Goal: Obtain resource: Download file/media

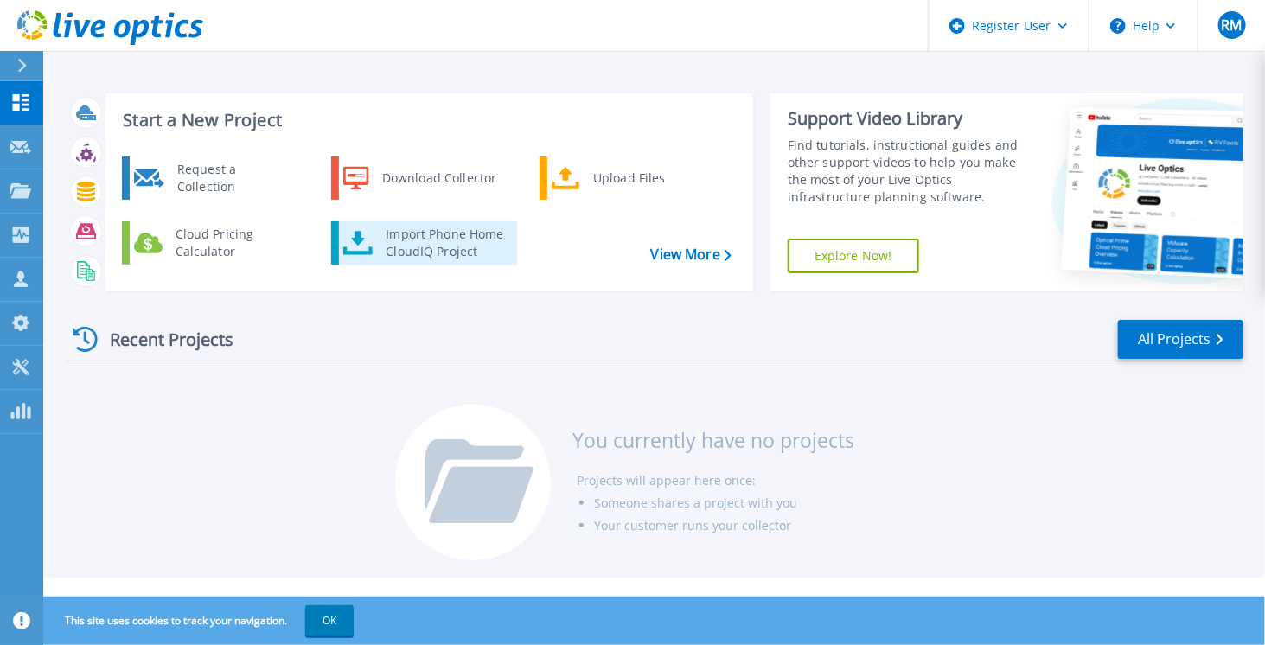
click at [409, 242] on div "Import Phone Home CloudIQ Project" at bounding box center [444, 243] width 135 height 35
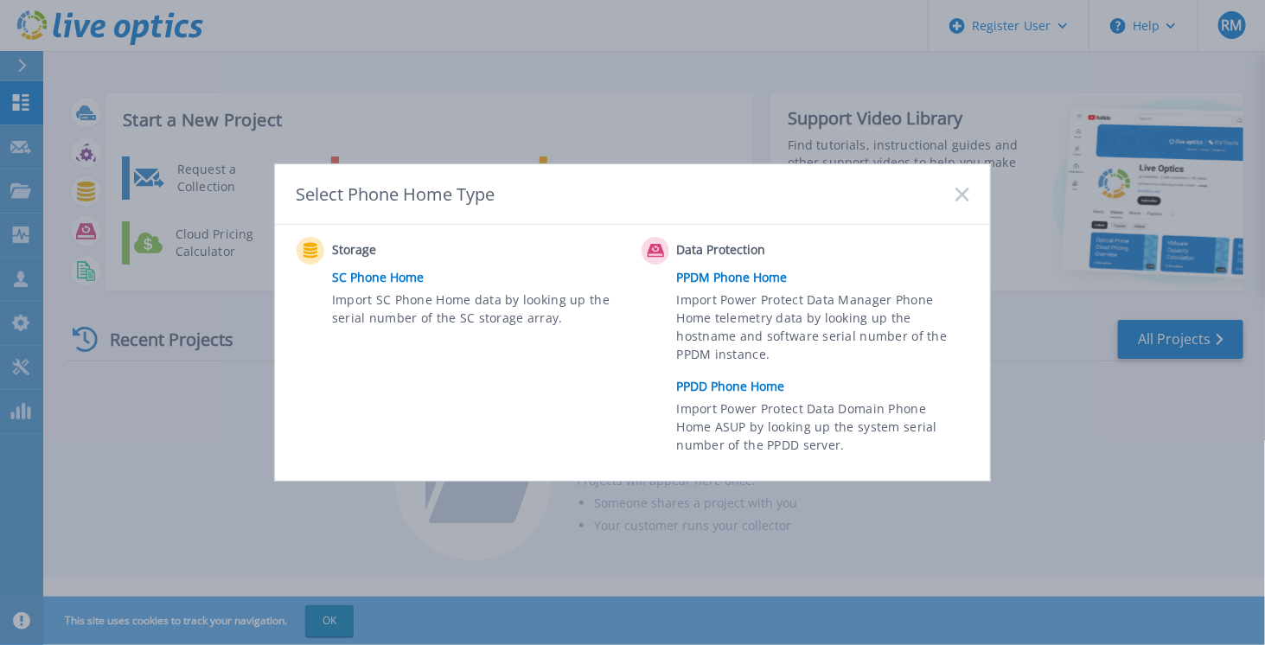
click at [771, 384] on link "PPDD Phone Home" at bounding box center [827, 387] width 301 height 26
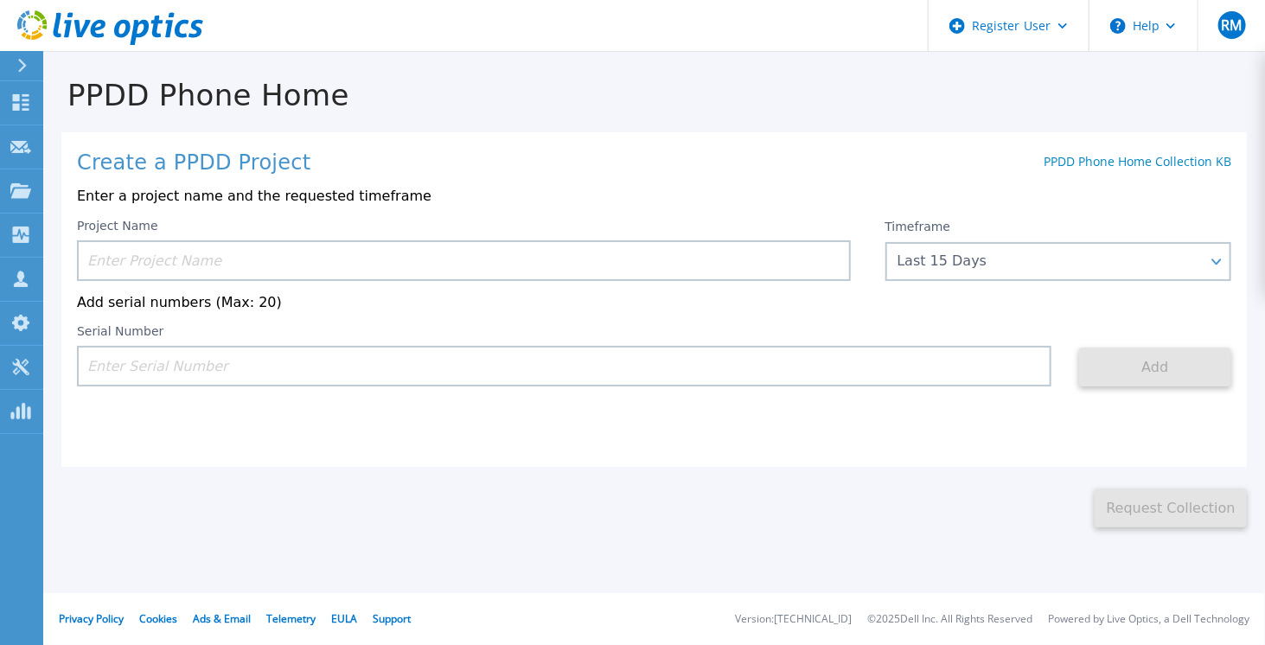
click at [310, 267] on input at bounding box center [464, 260] width 774 height 41
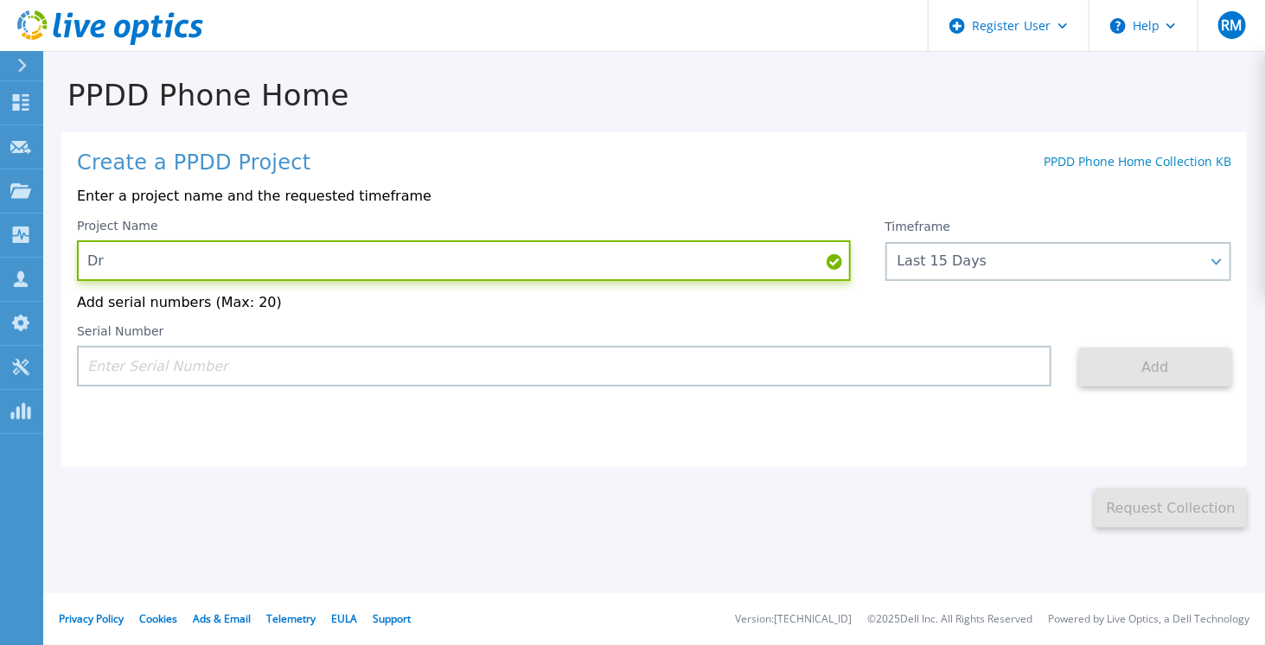
type input "D"
type input "Faegre Drinker"
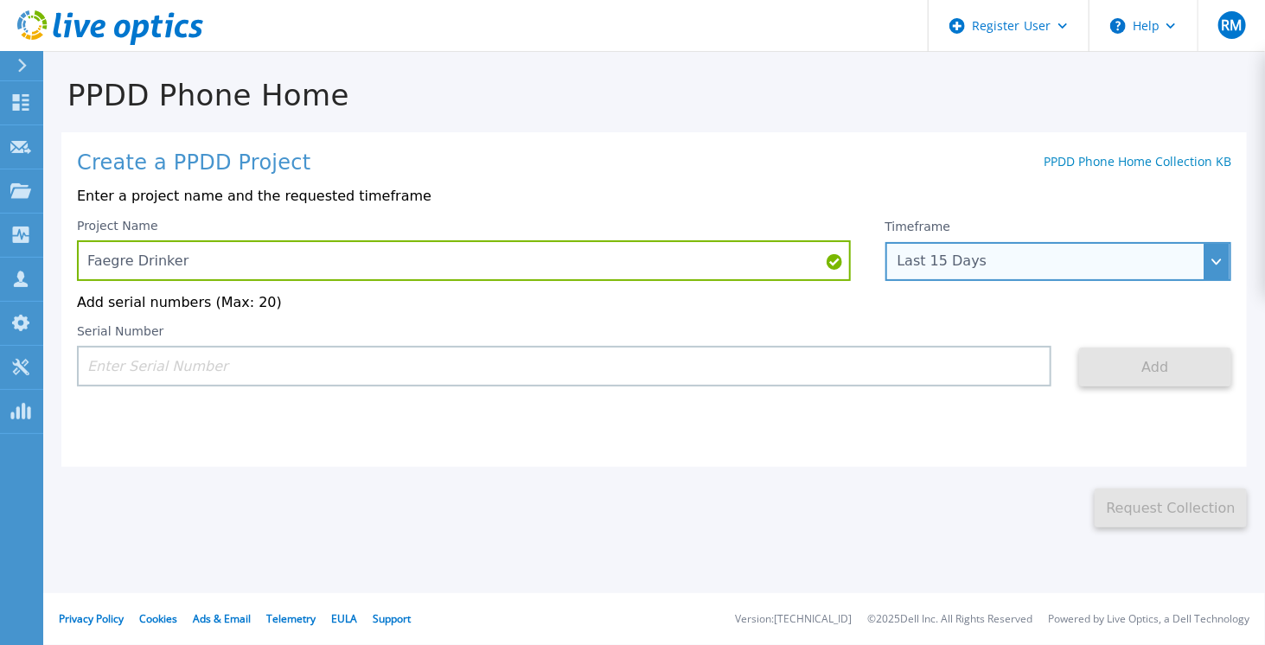
click at [1010, 271] on div "Last 15 Days" at bounding box center [1058, 261] width 347 height 39
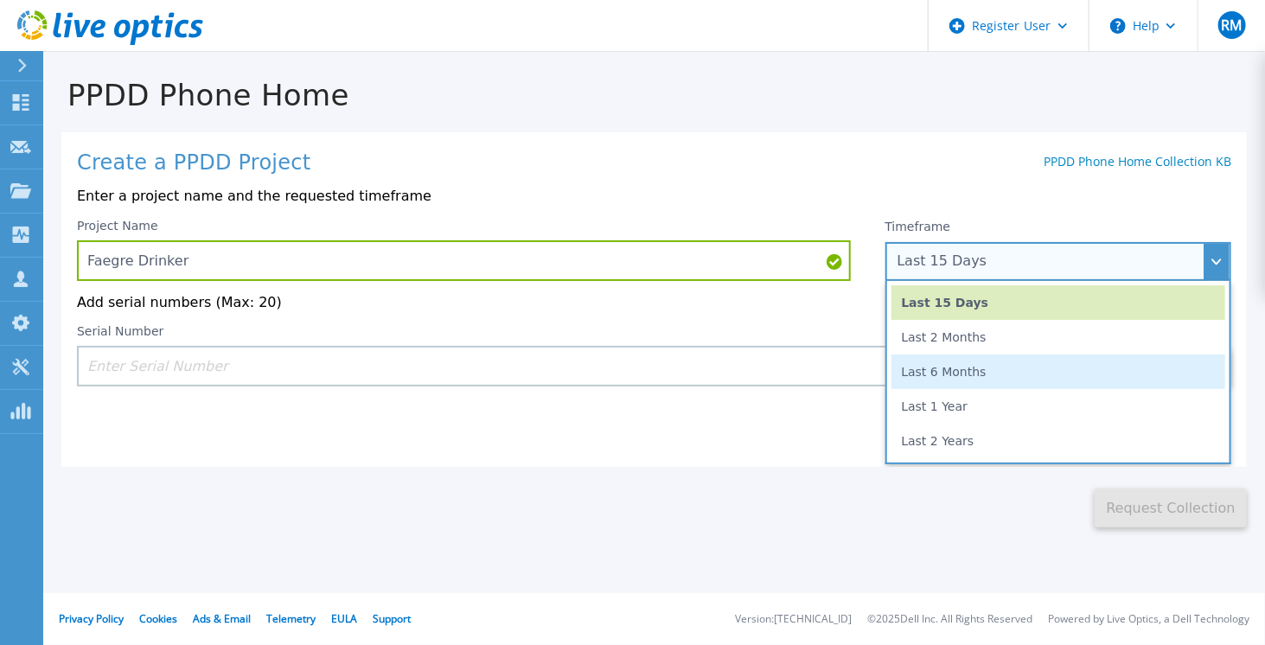
click at [944, 381] on li "Last 6 Months" at bounding box center [1058, 372] width 335 height 35
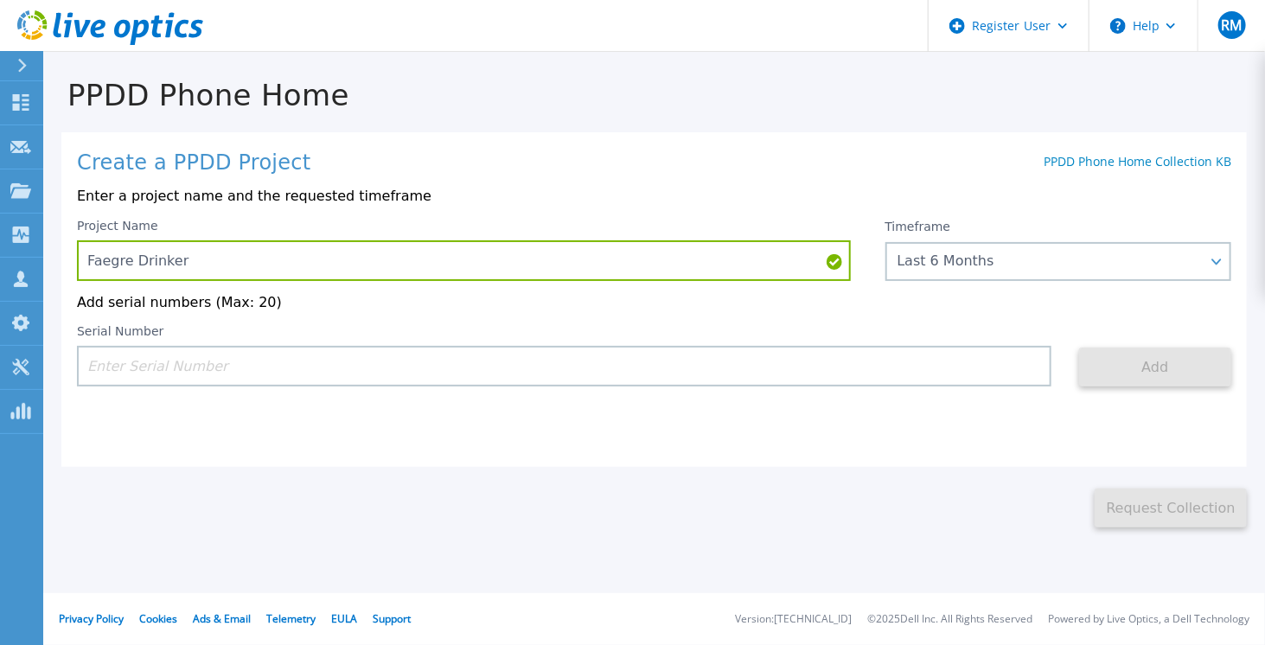
click at [606, 370] on input at bounding box center [564, 366] width 974 height 41
paste input "APX00234005046"
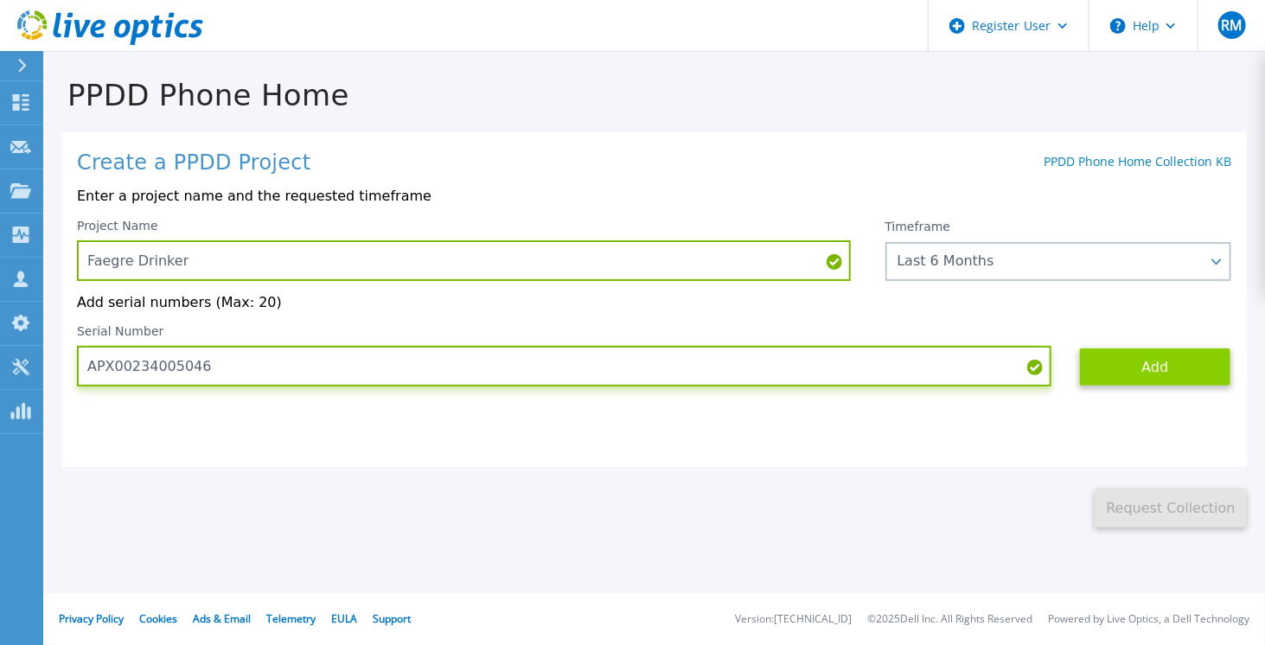
type input "APX00234005046"
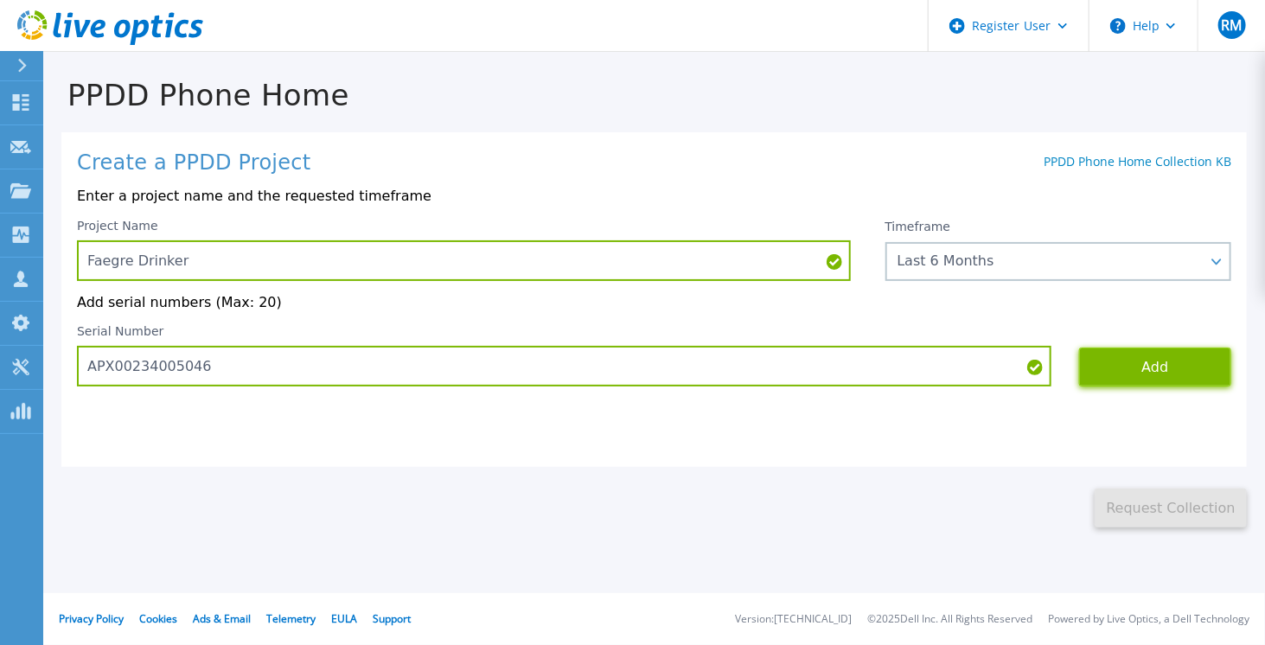
click at [1098, 373] on button "Add" at bounding box center [1155, 367] width 152 height 39
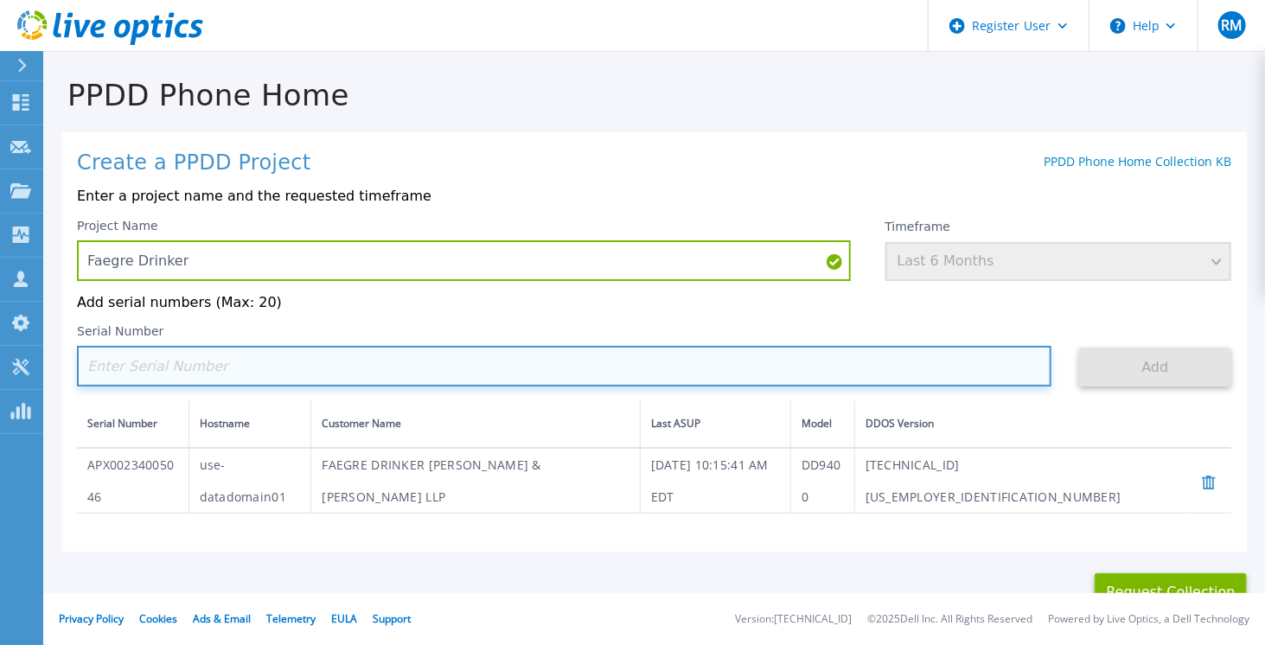
click at [462, 371] on input at bounding box center [564, 366] width 974 height 41
paste input "APX00234005039"
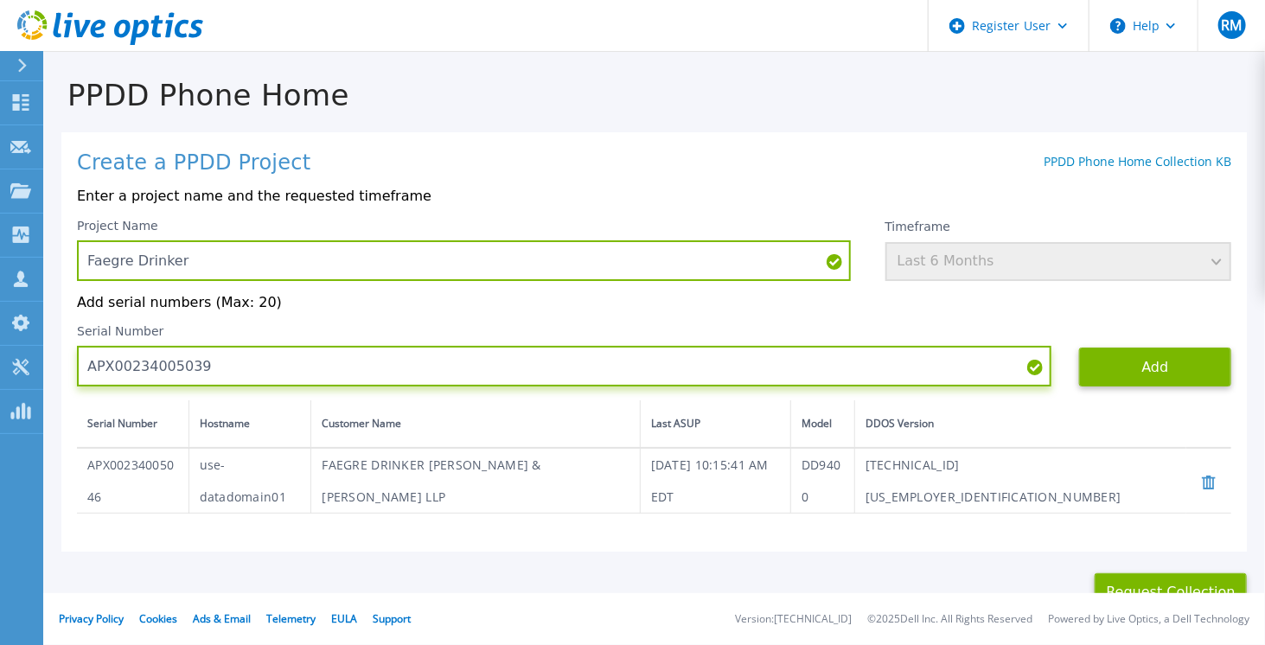
type input "APX00234005039"
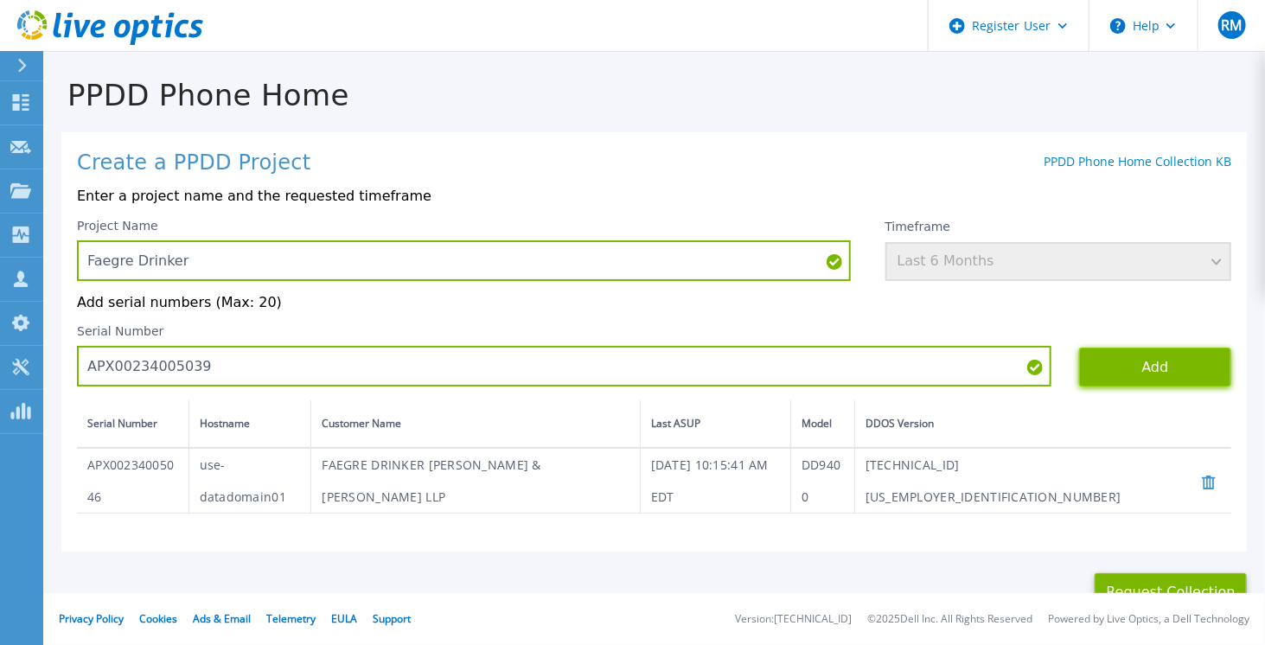
click at [1118, 377] on button "Add" at bounding box center [1155, 367] width 152 height 39
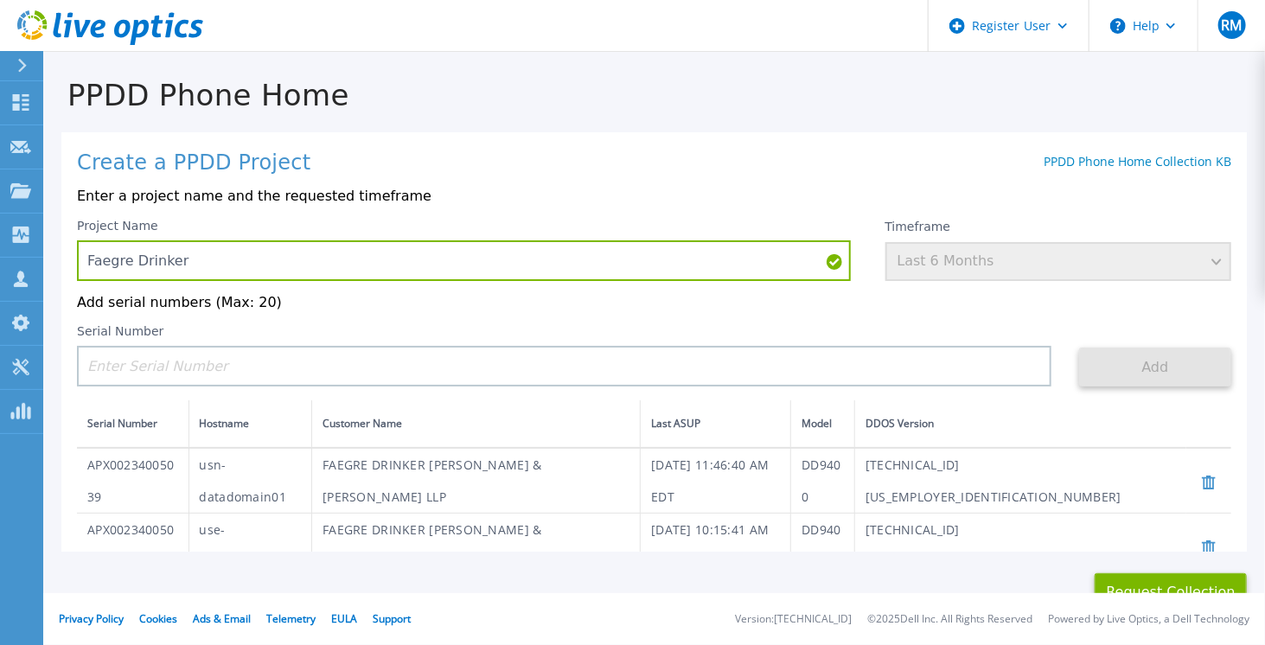
scroll to position [8, 0]
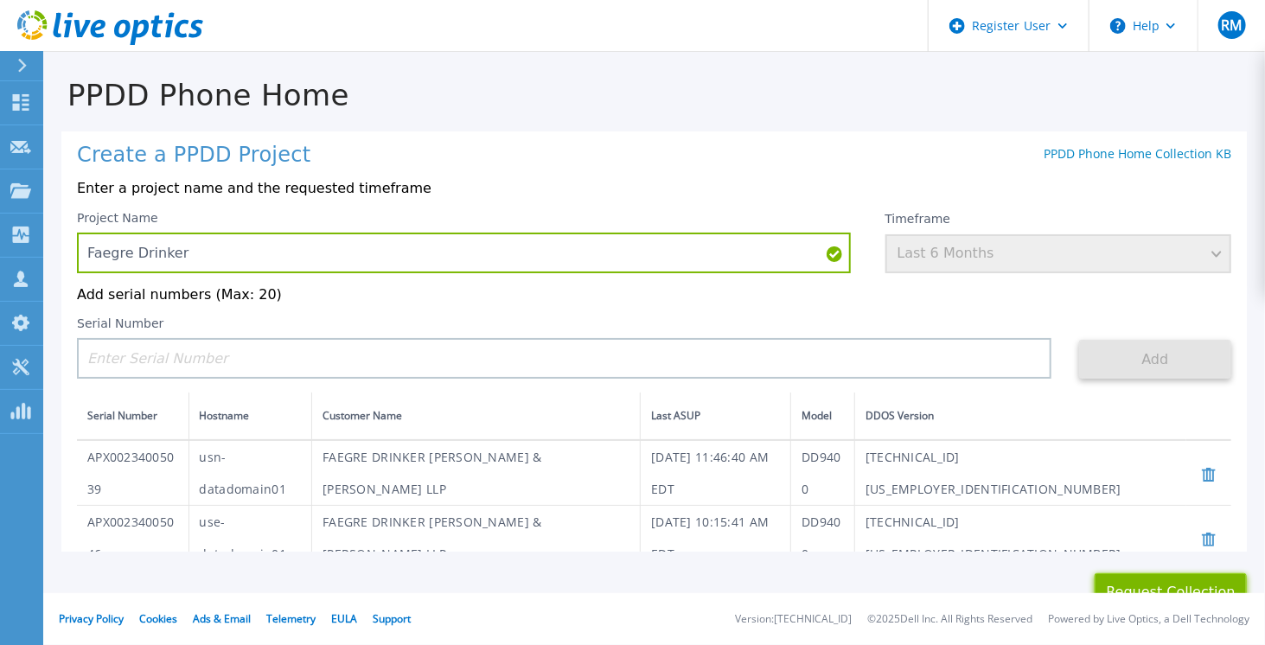
click at [1167, 586] on button "Request Collection" at bounding box center [1171, 592] width 152 height 39
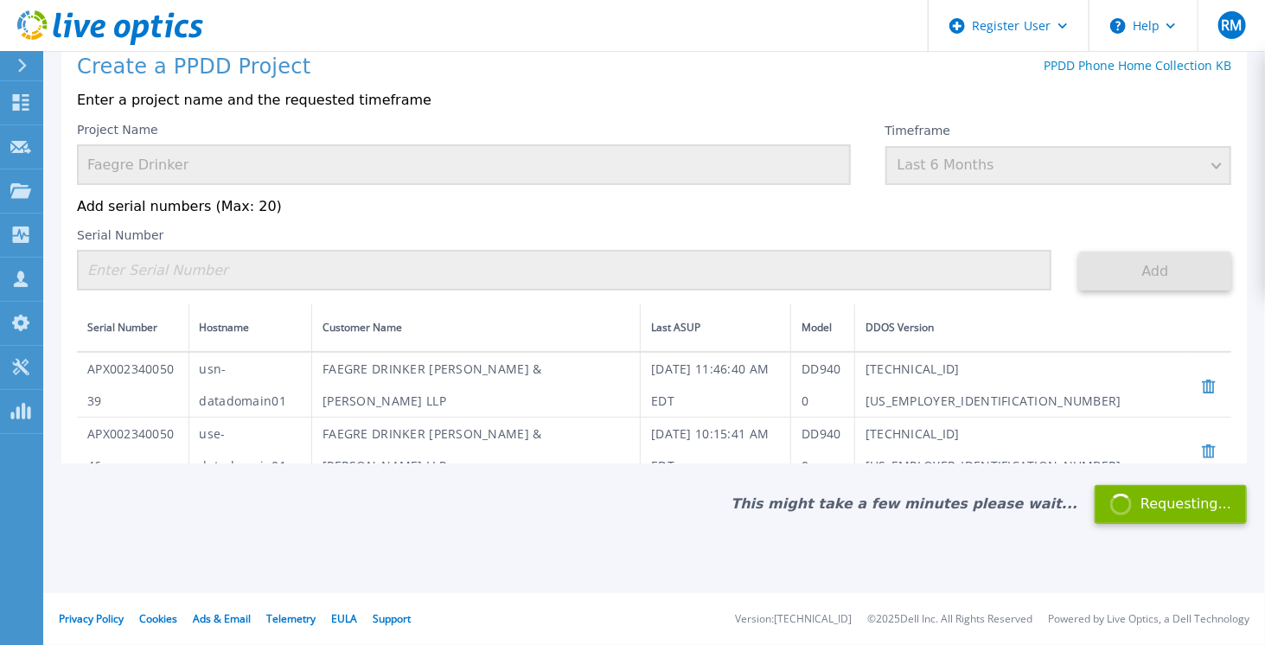
scroll to position [87, 0]
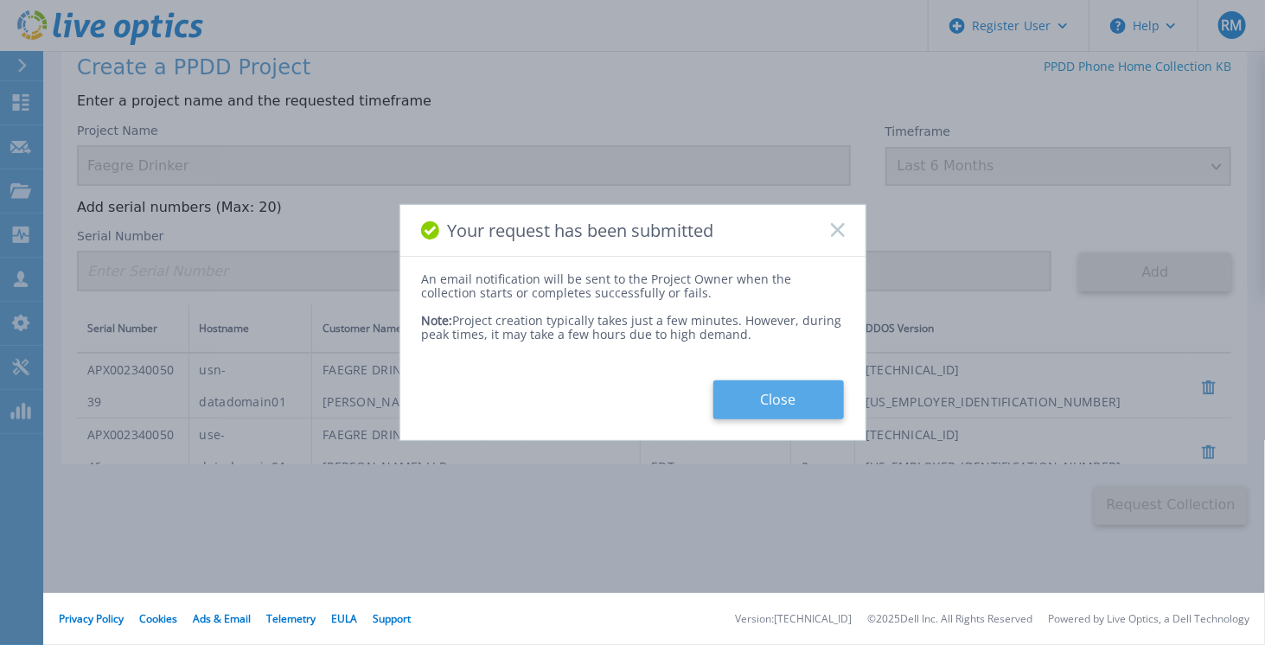
click at [787, 394] on button "Close" at bounding box center [778, 399] width 131 height 39
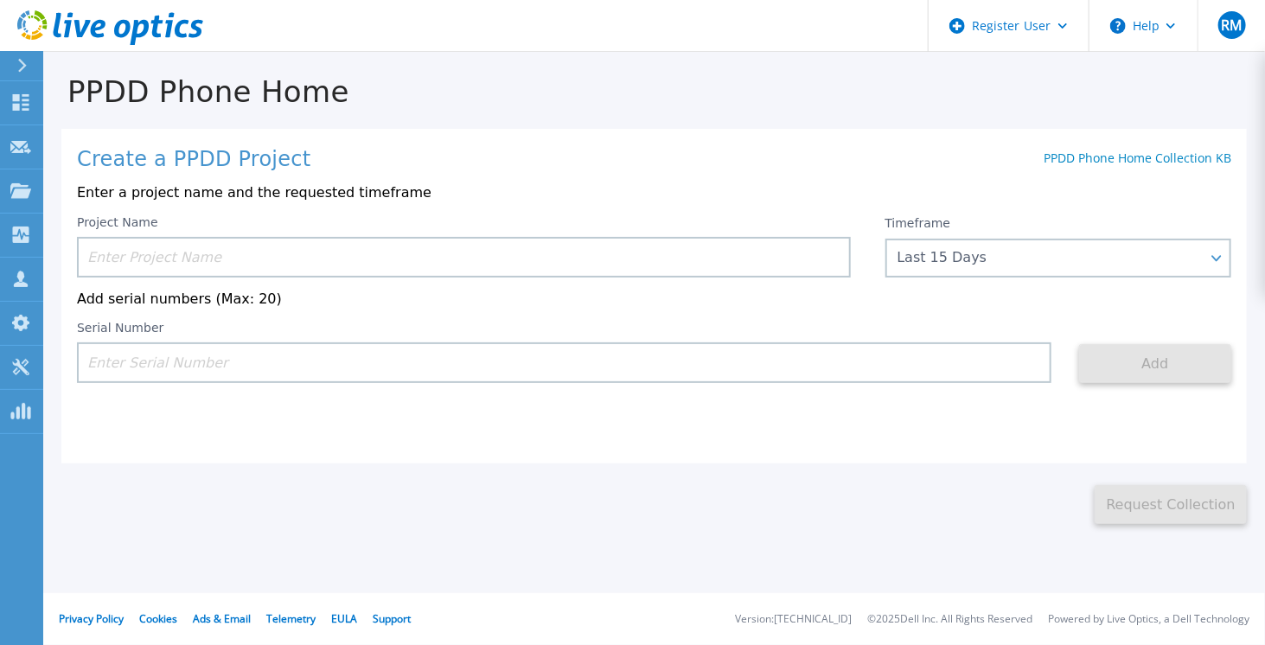
scroll to position [0, 0]
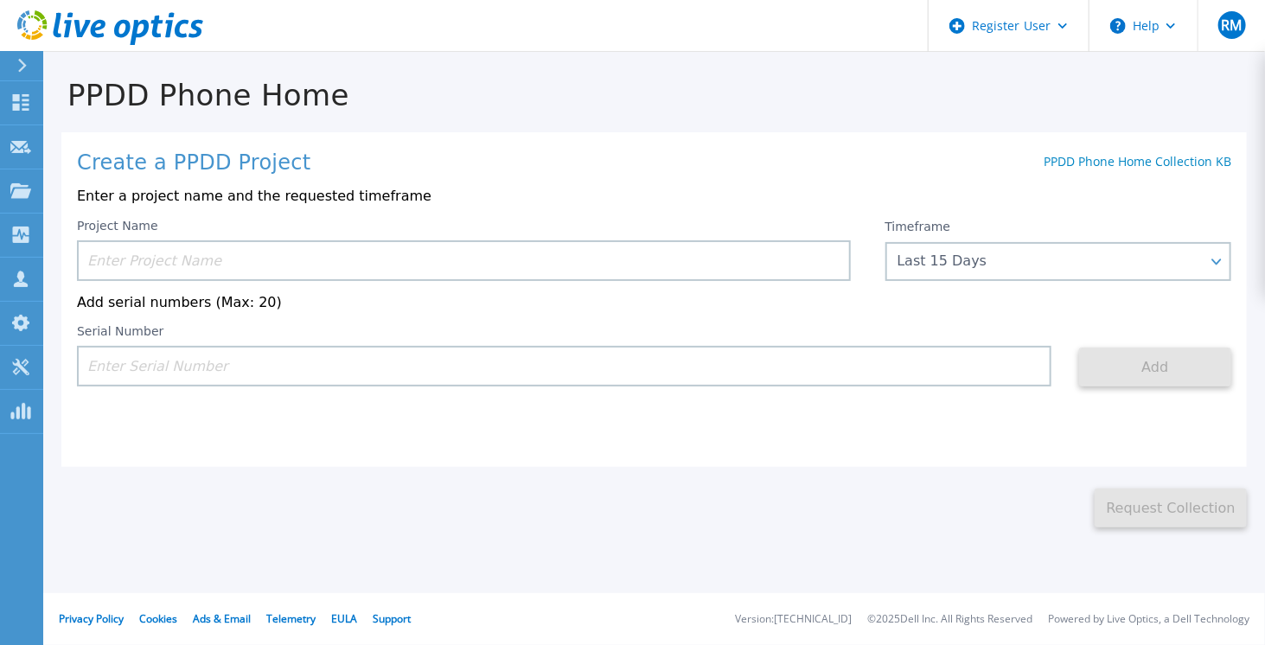
click at [86, 25] on icon at bounding box center [82, 28] width 16 height 17
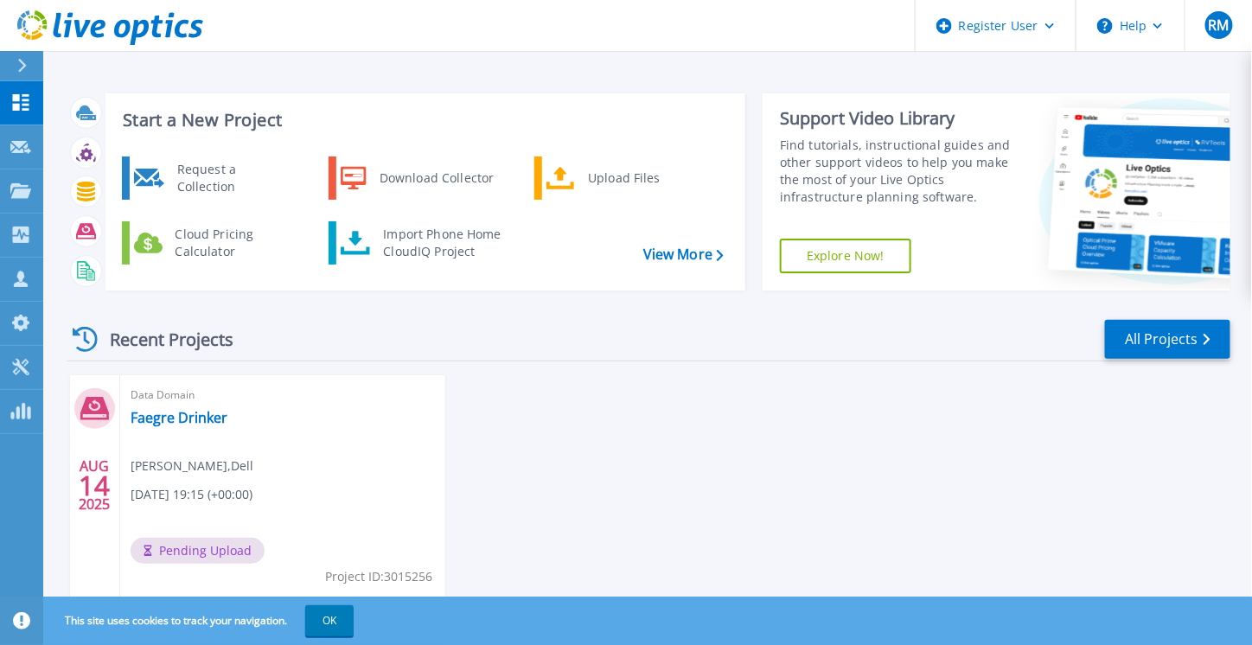
scroll to position [54, 0]
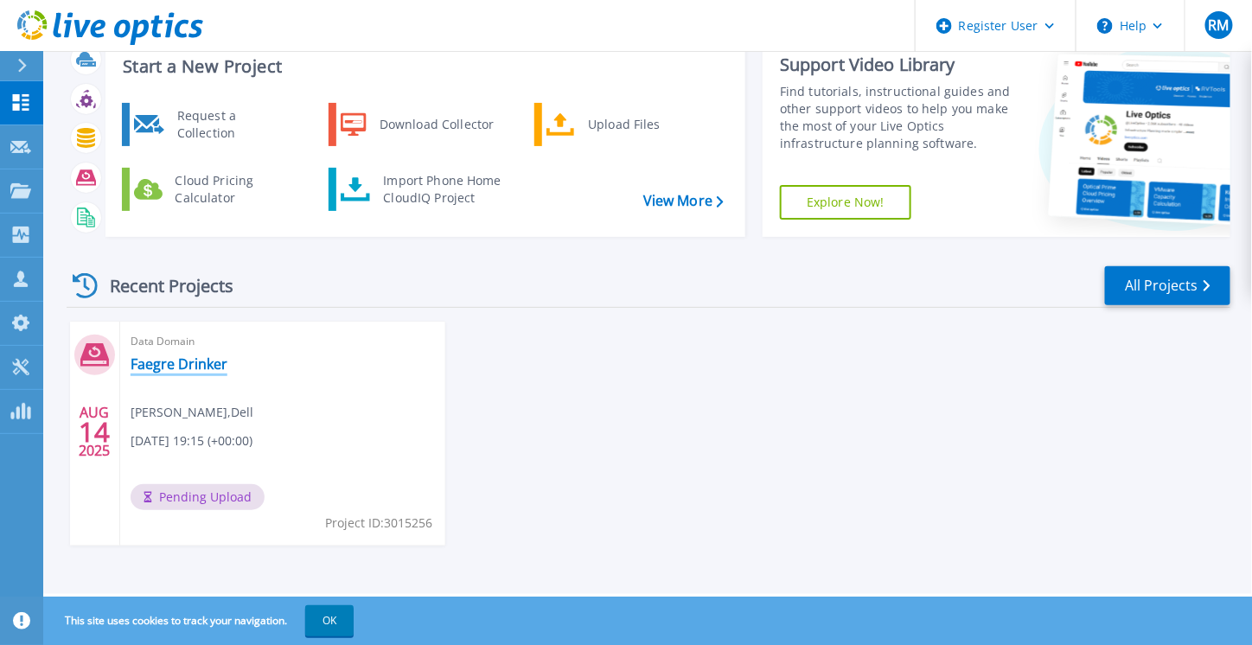
click at [196, 361] on link "Faegre Drinker" at bounding box center [179, 363] width 97 height 17
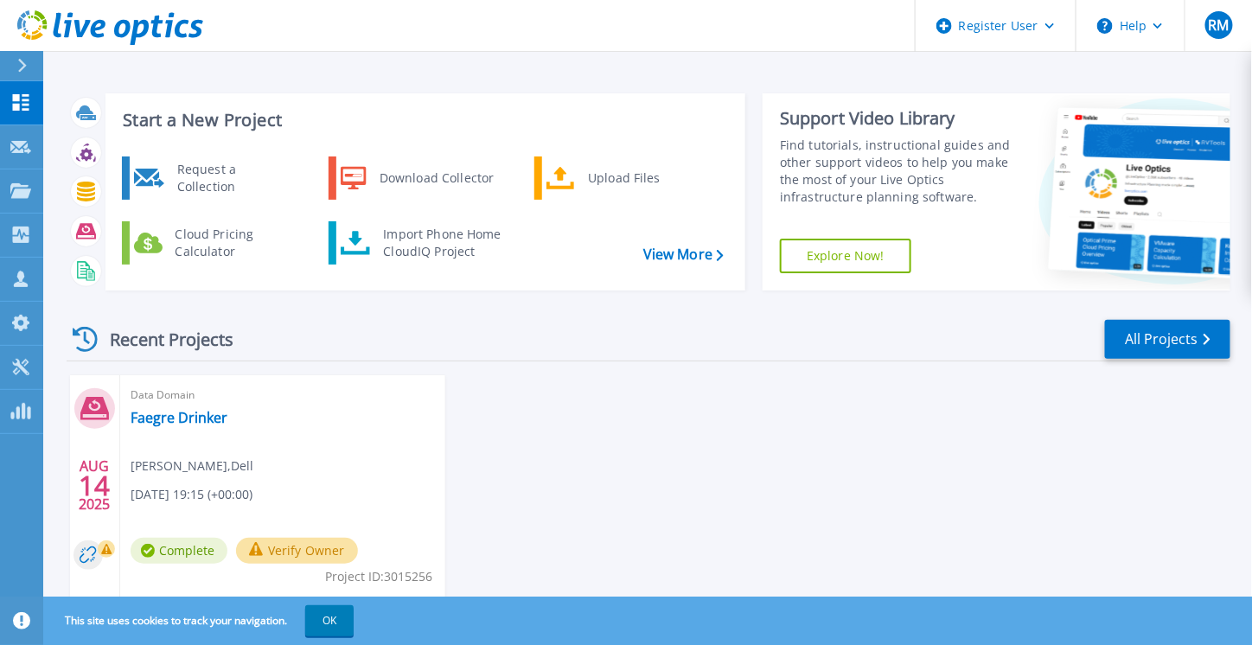
click at [275, 472] on div "Data Domain Faegre Drinker Ryan Manifase , Dell 08/14/2025, 19:15 (+00:00) Comp…" at bounding box center [282, 487] width 325 height 224
click at [169, 420] on link "Faegre Drinker" at bounding box center [179, 417] width 97 height 17
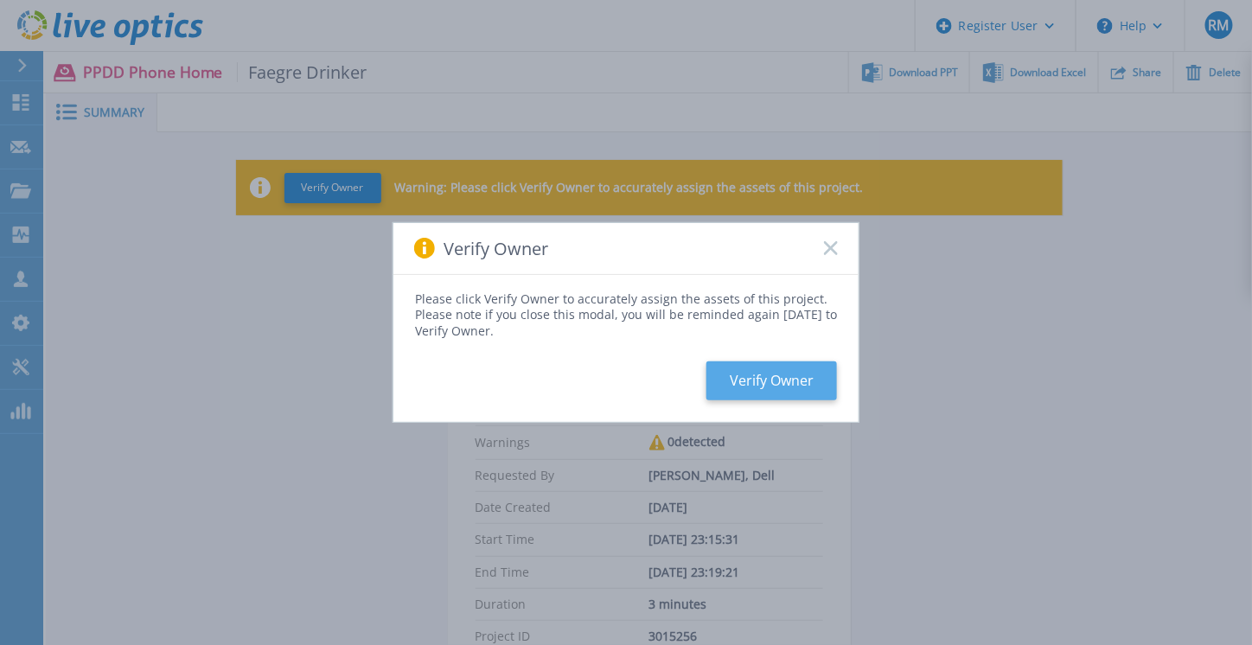
click at [763, 382] on button "Verify Owner" at bounding box center [771, 380] width 131 height 39
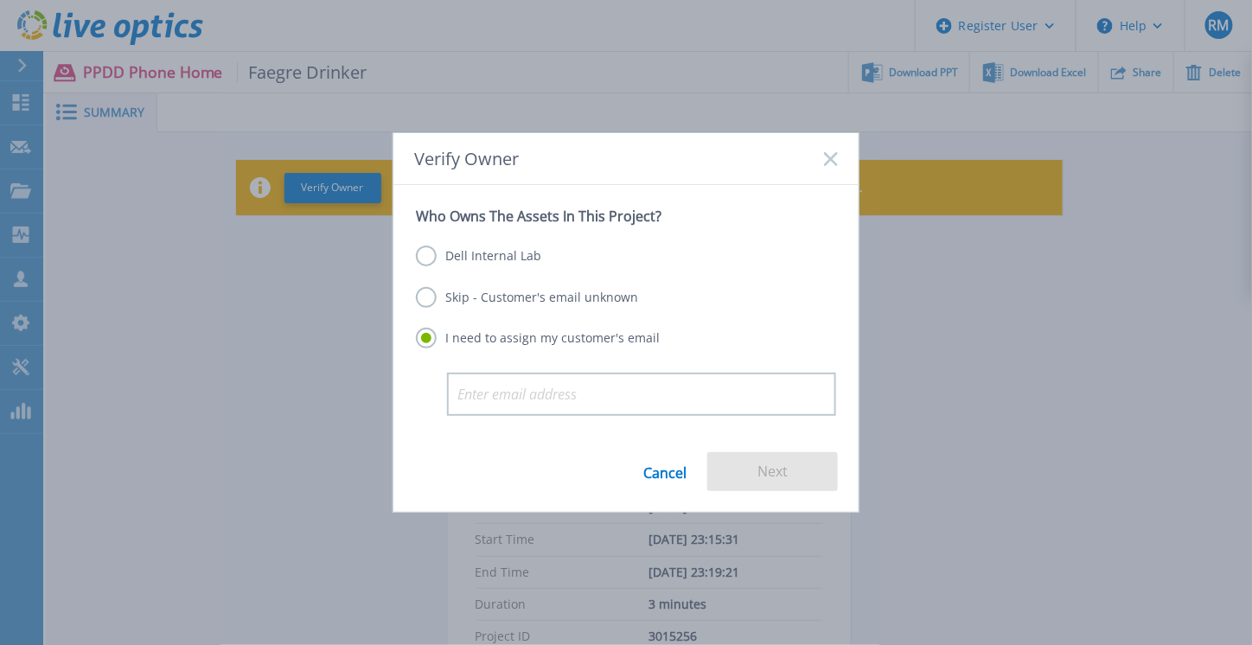
click at [828, 160] on icon at bounding box center [831, 159] width 14 height 14
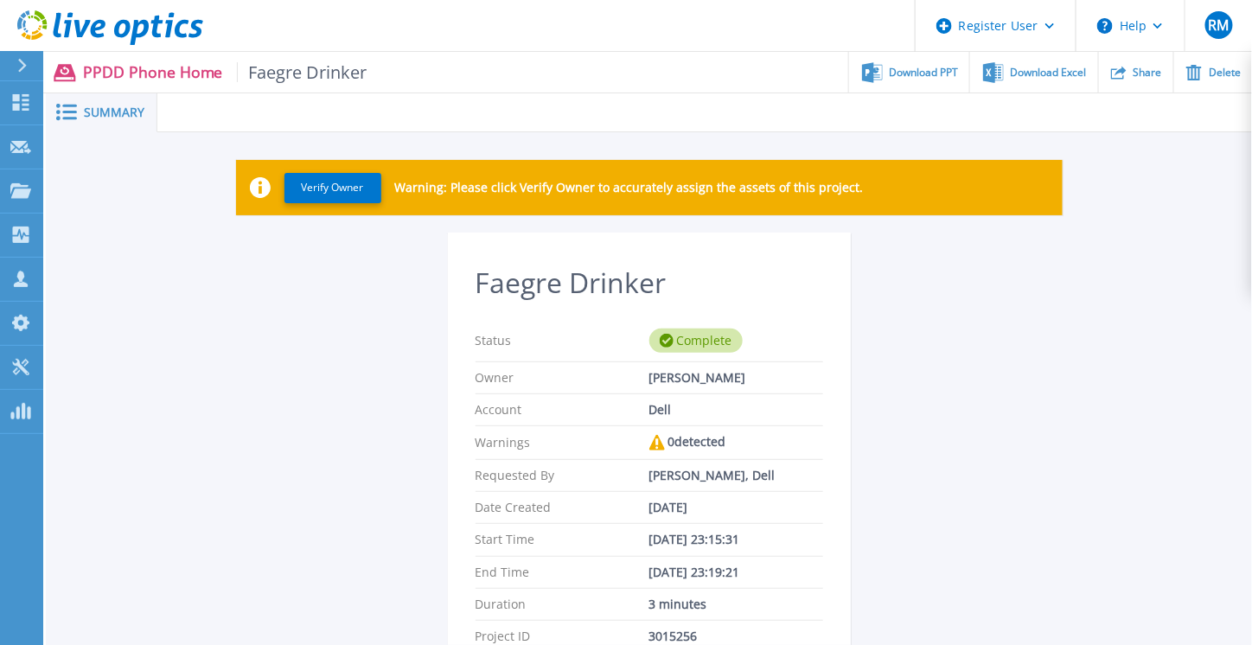
scroll to position [1, 0]
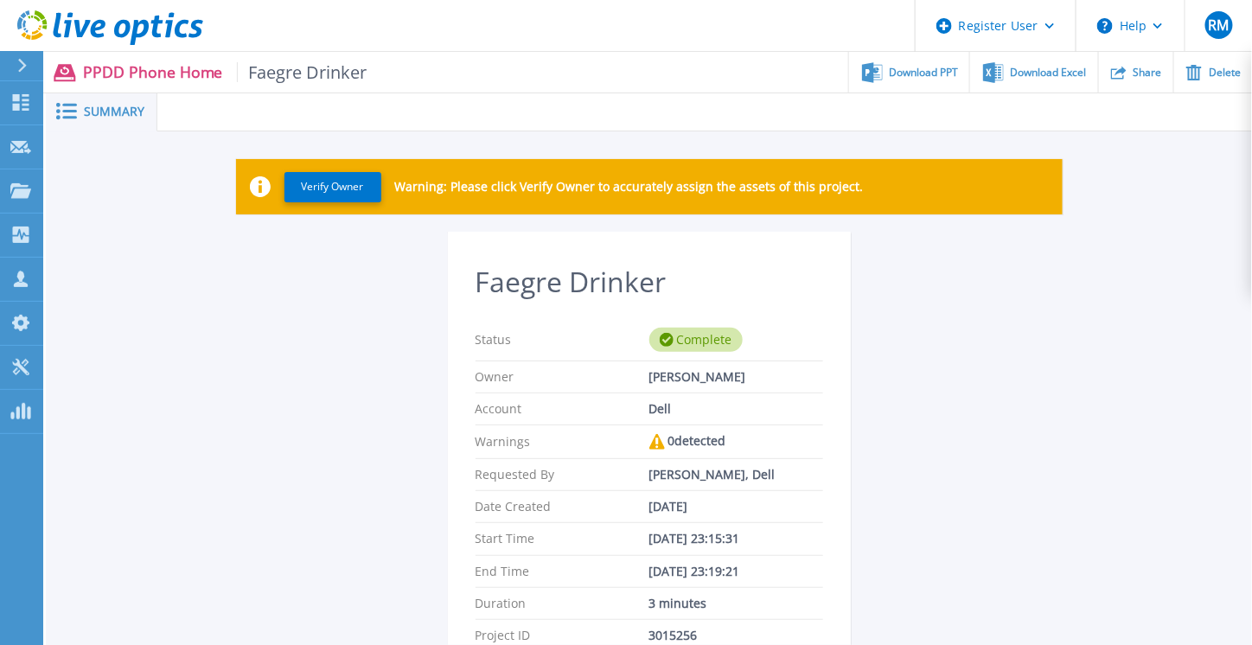
click at [116, 110] on span "Summary" at bounding box center [114, 111] width 61 height 12
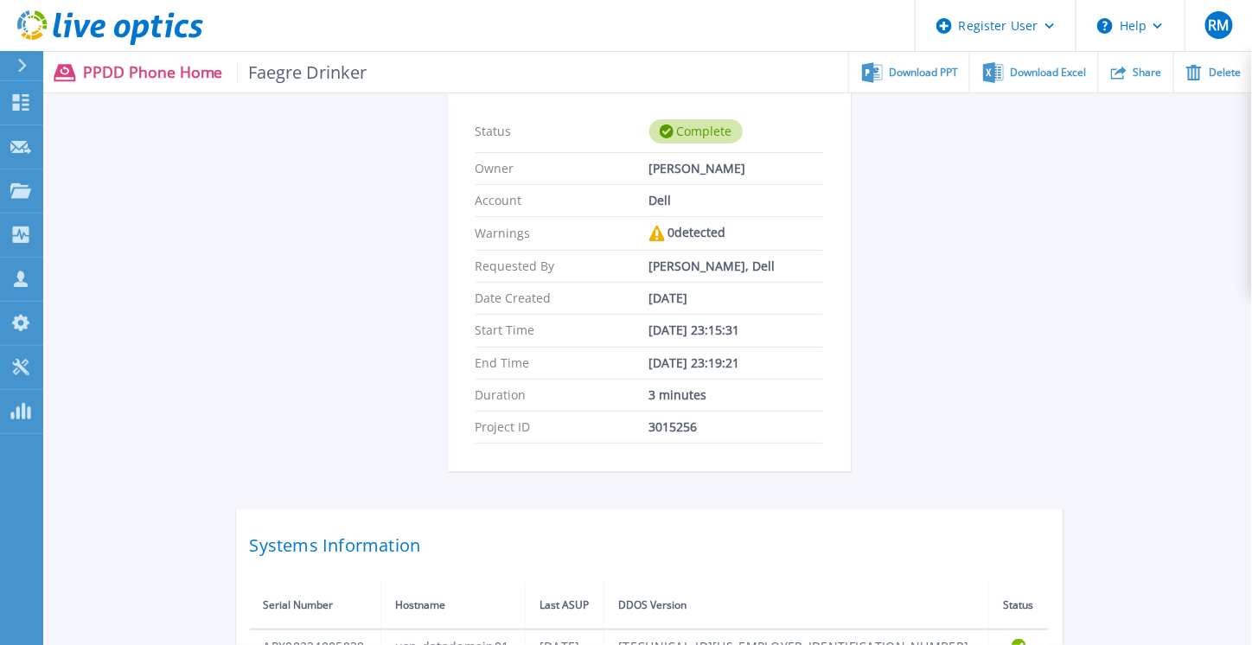
scroll to position [413, 0]
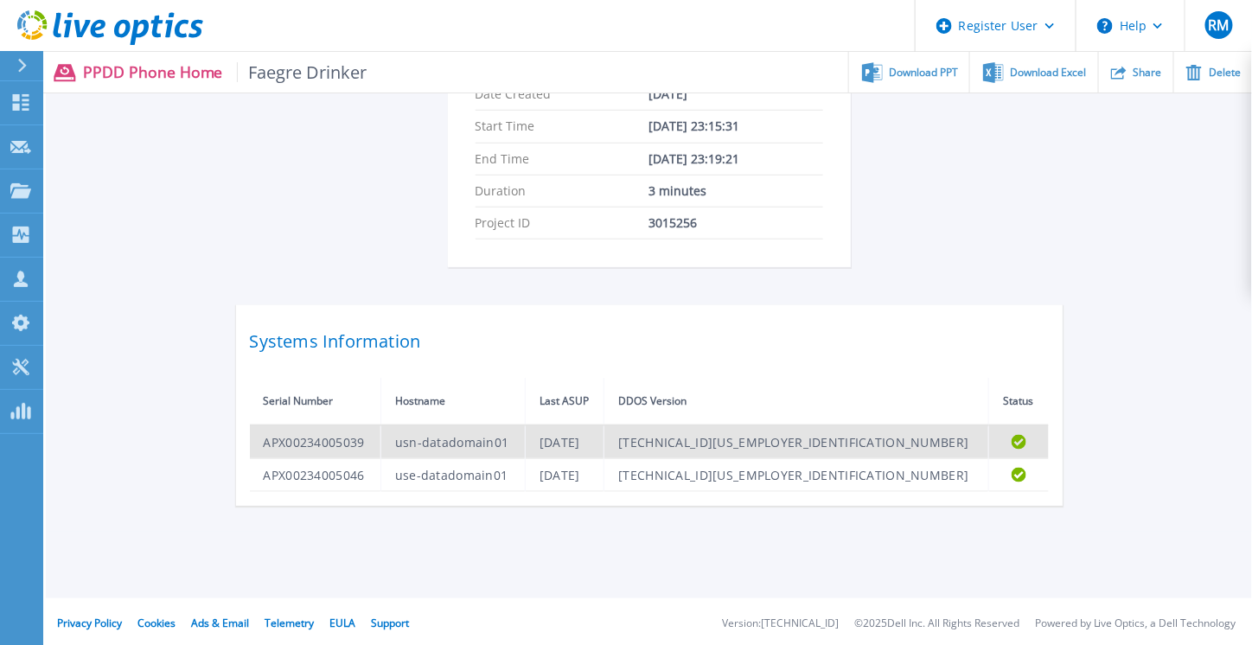
click at [330, 444] on td "APX00234005039" at bounding box center [315, 442] width 131 height 34
click at [1016, 437] on icon "Completed" at bounding box center [1019, 442] width 15 height 15
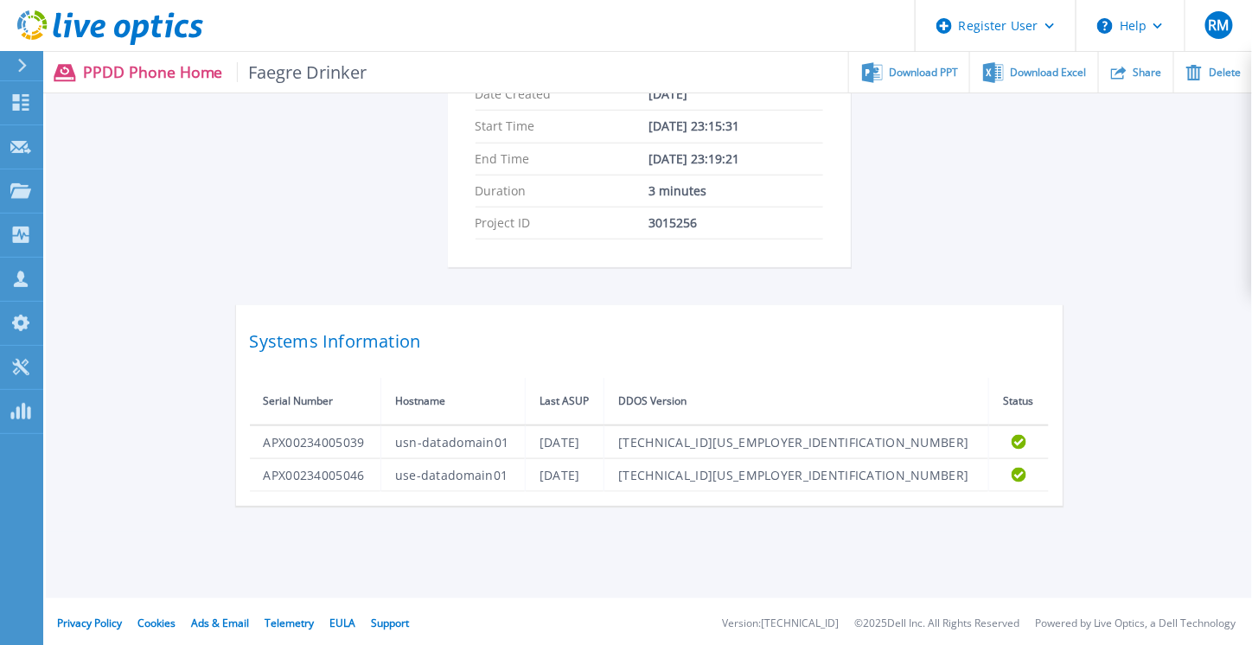
scroll to position [0, 0]
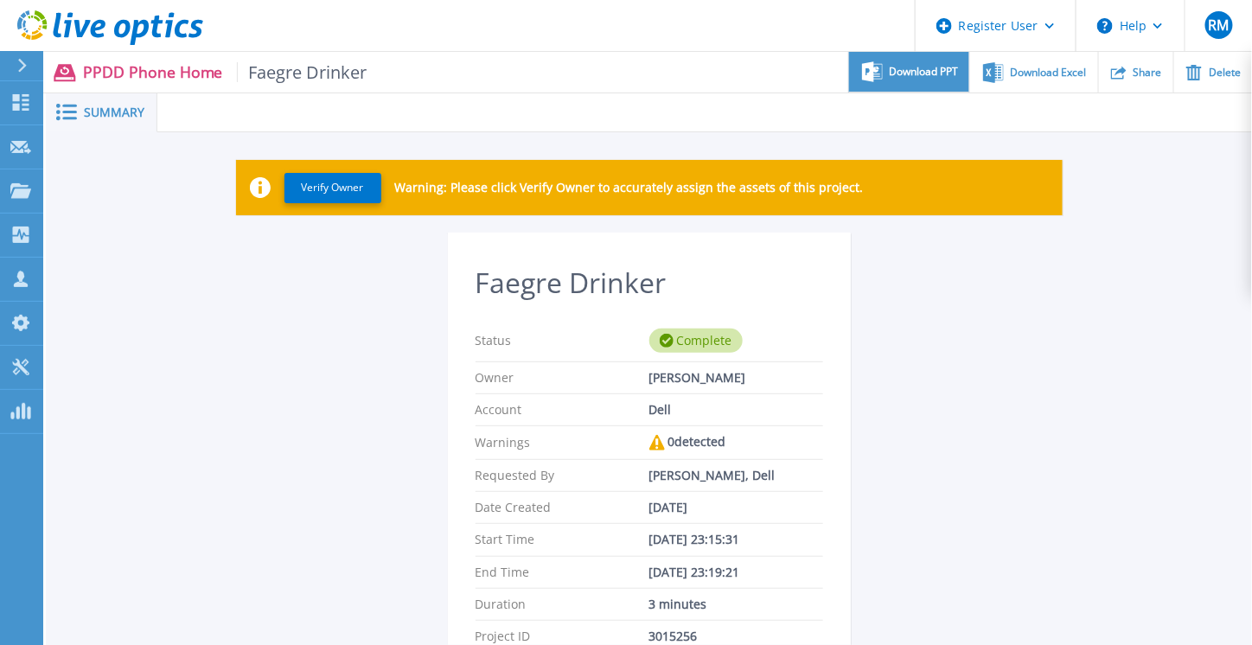
click at [923, 82] on div "Download PPT" at bounding box center [909, 72] width 120 height 41
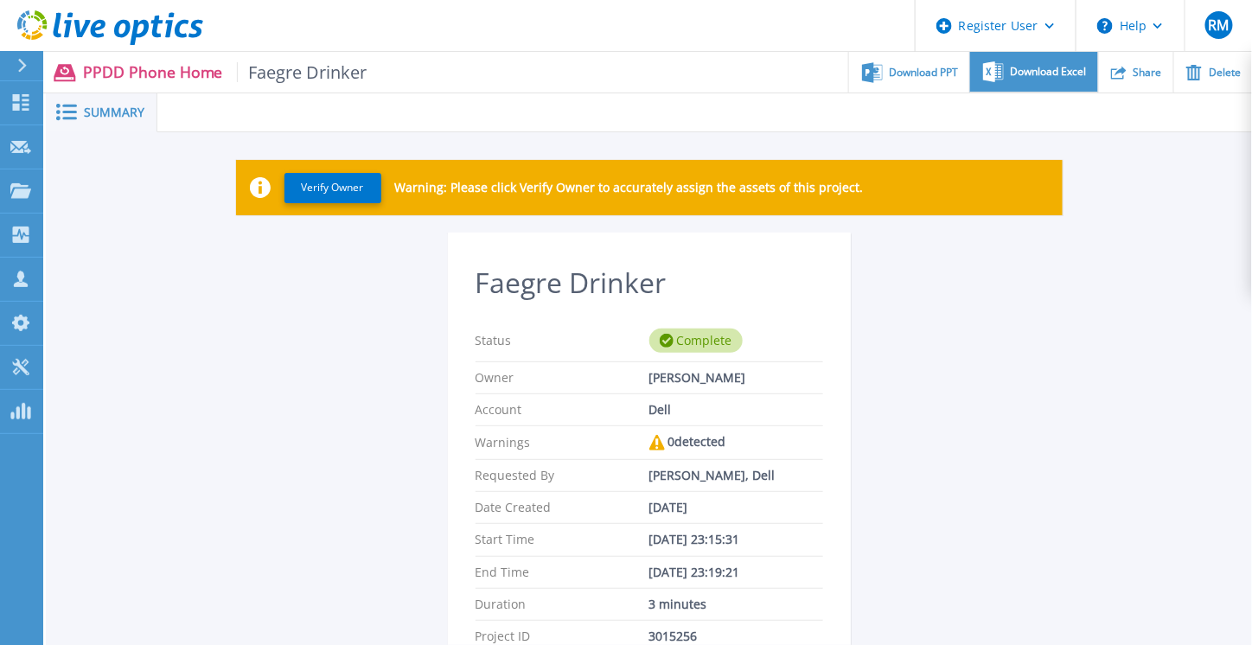
click at [1017, 73] on span "Download Excel" at bounding box center [1049, 72] width 76 height 10
click at [100, 22] on icon at bounding box center [98, 29] width 15 height 18
